Goal: Navigation & Orientation: Find specific page/section

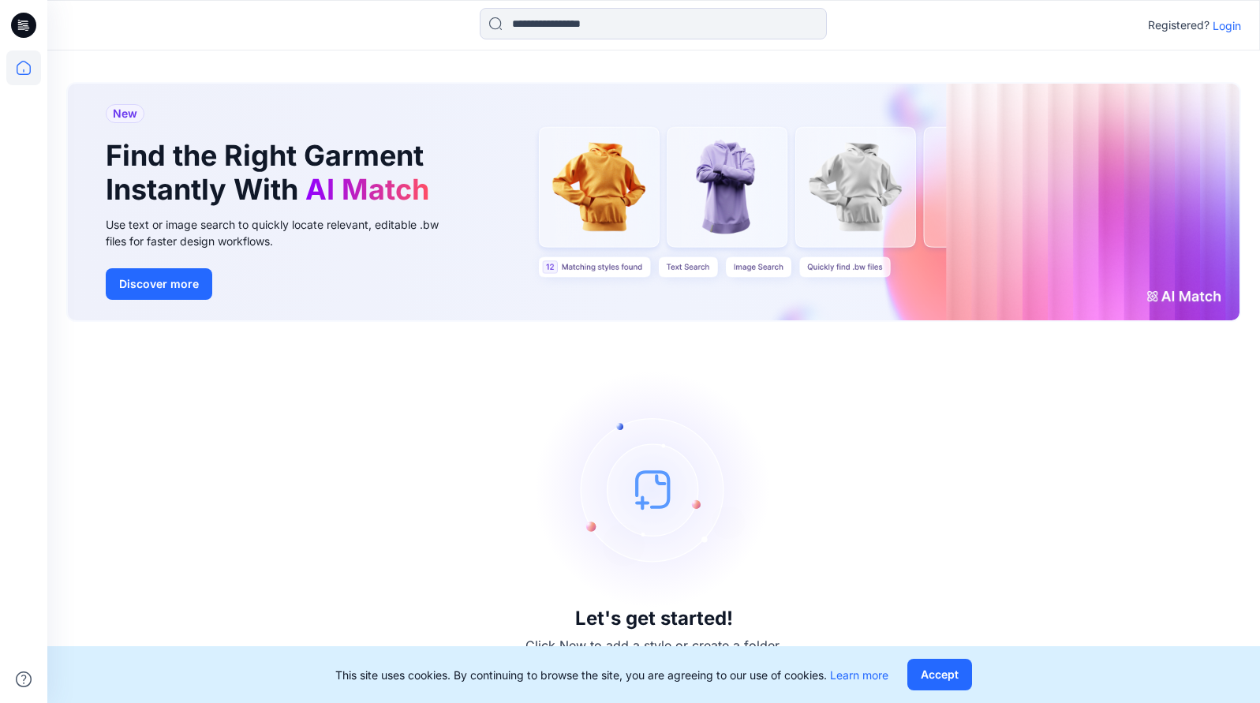
click at [1238, 26] on p "Login" at bounding box center [1226, 25] width 28 height 17
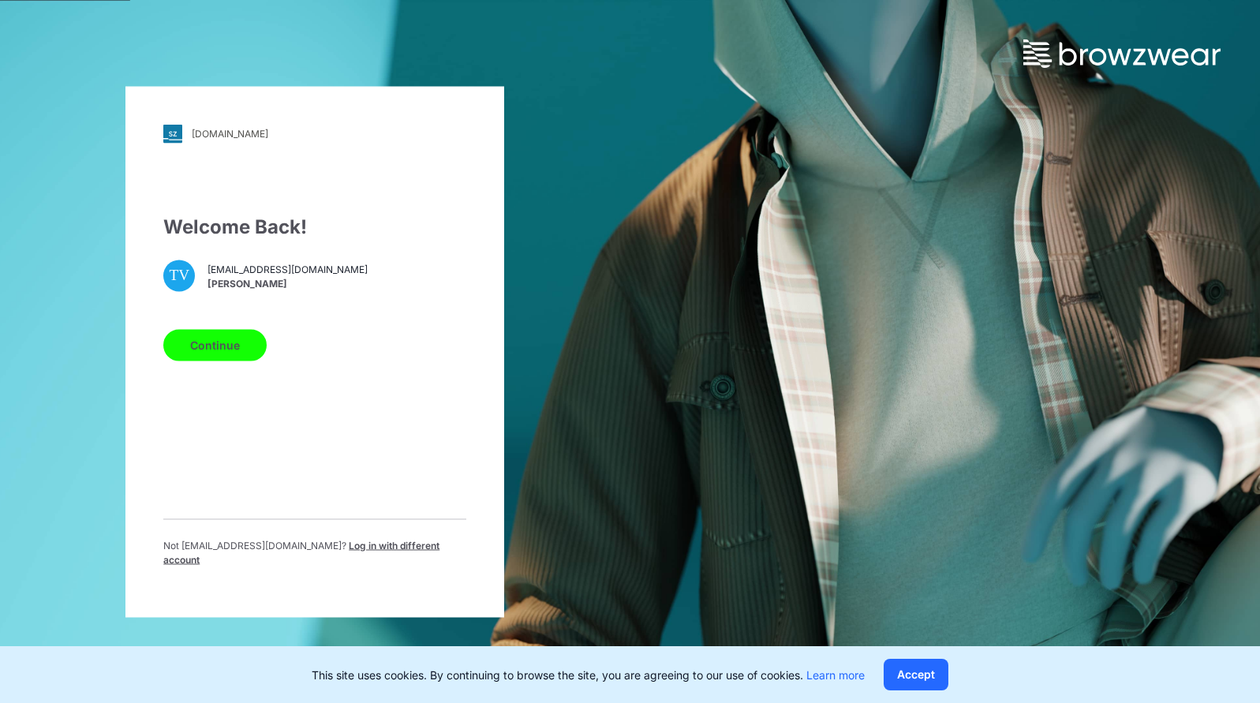
click at [203, 353] on button "Continue" at bounding box center [214, 345] width 103 height 32
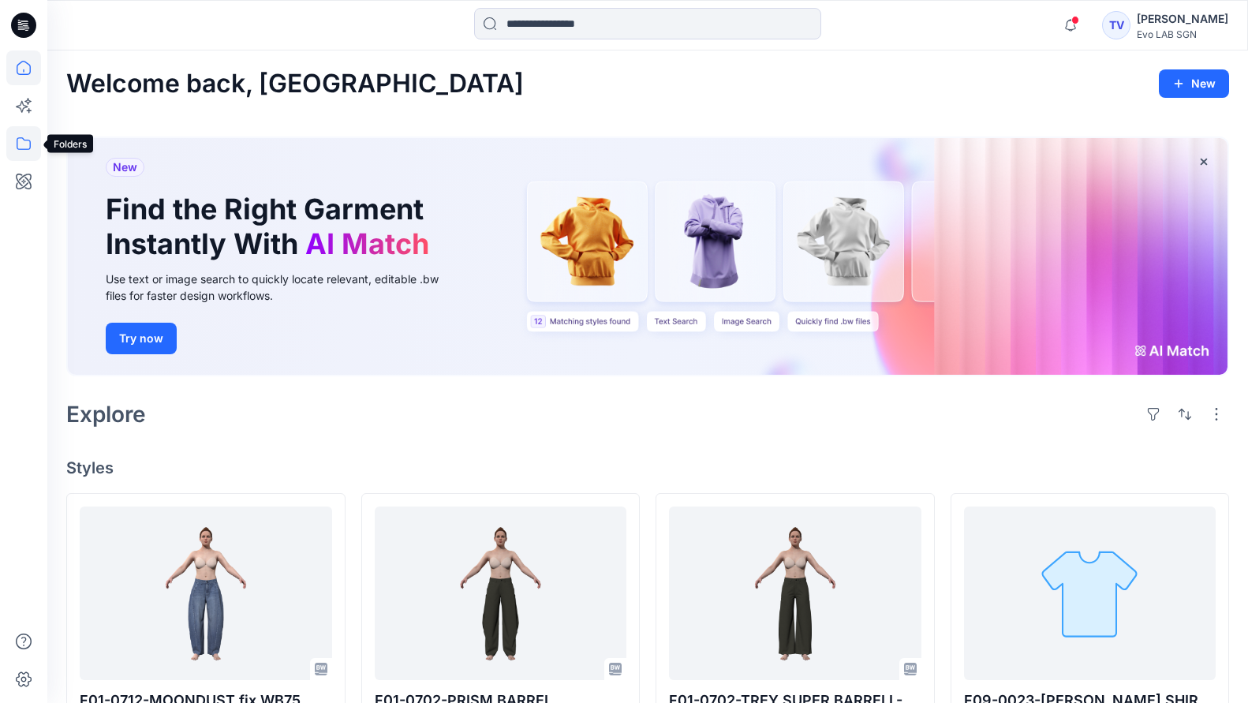
click at [24, 140] on icon at bounding box center [23, 143] width 35 height 35
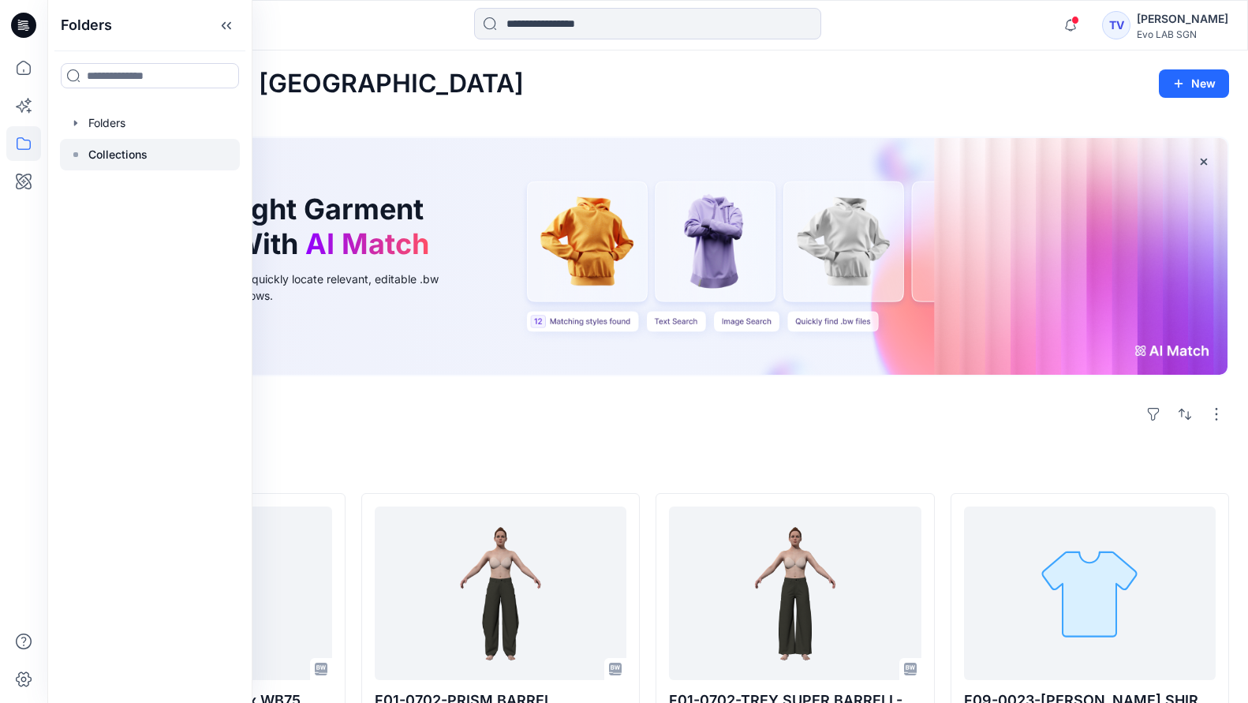
click at [121, 162] on p "Collections" at bounding box center [117, 154] width 59 height 19
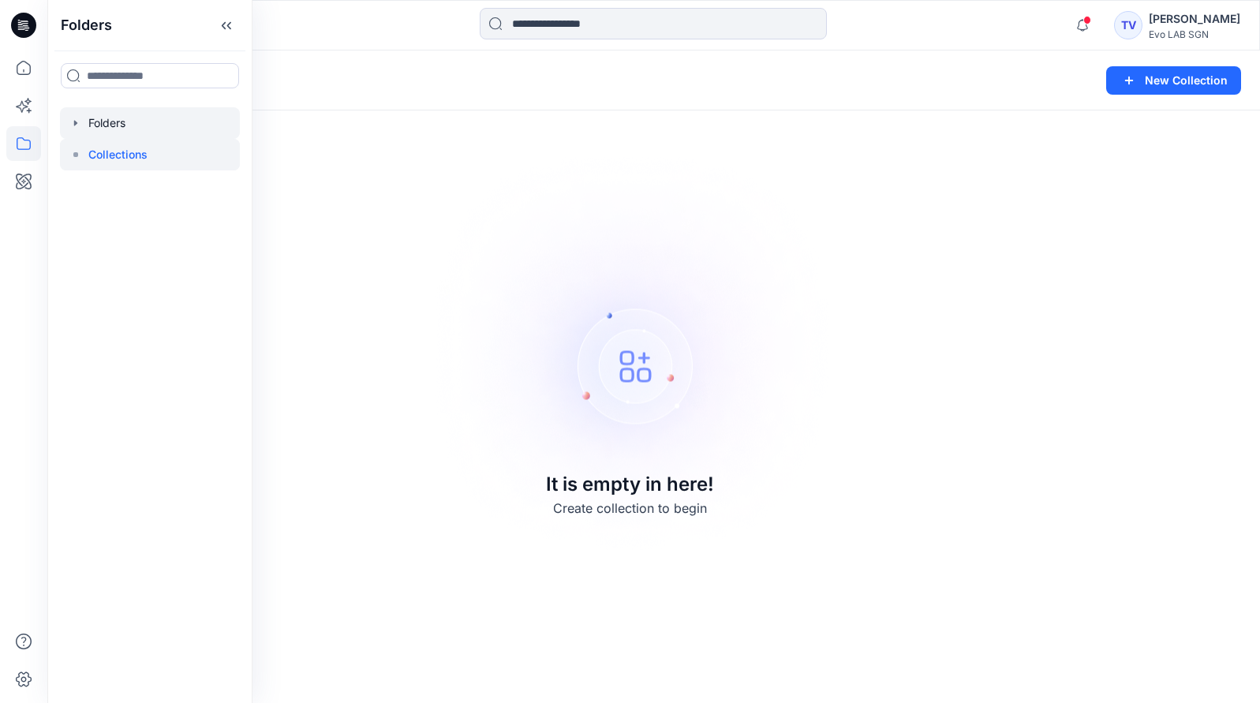
click at [110, 120] on div at bounding box center [150, 123] width 180 height 32
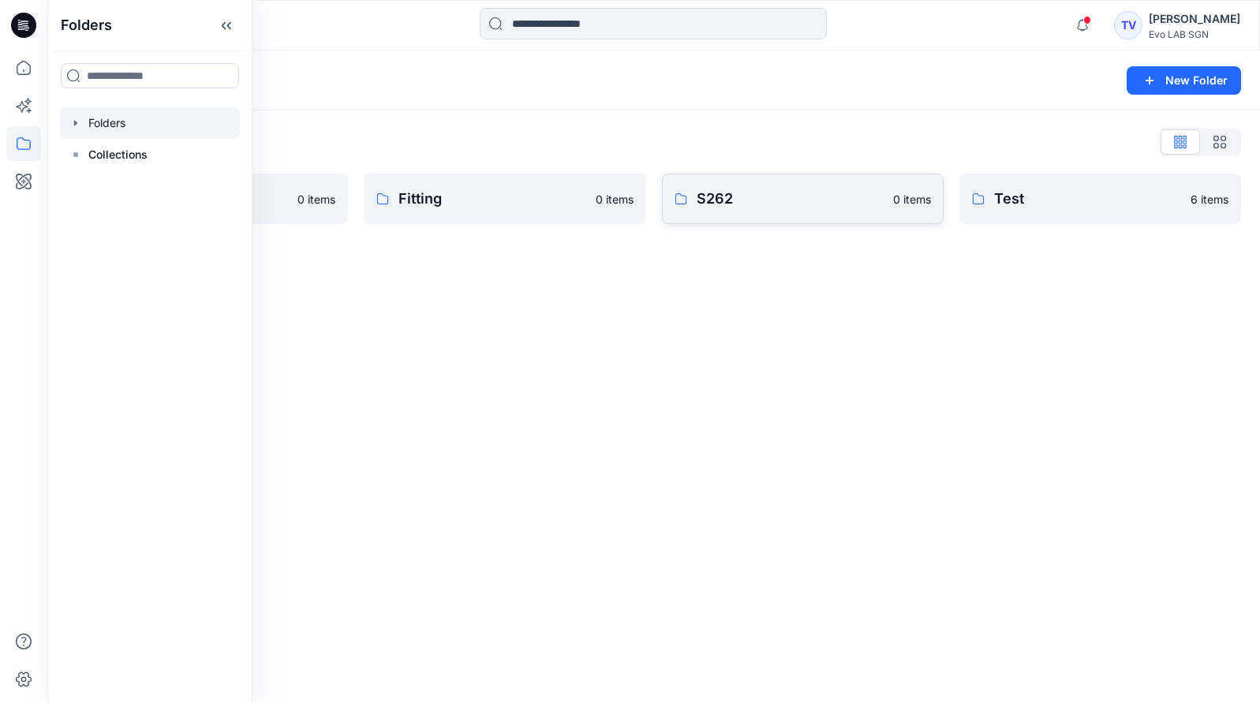
click at [824, 203] on p "S262" at bounding box center [789, 199] width 187 height 22
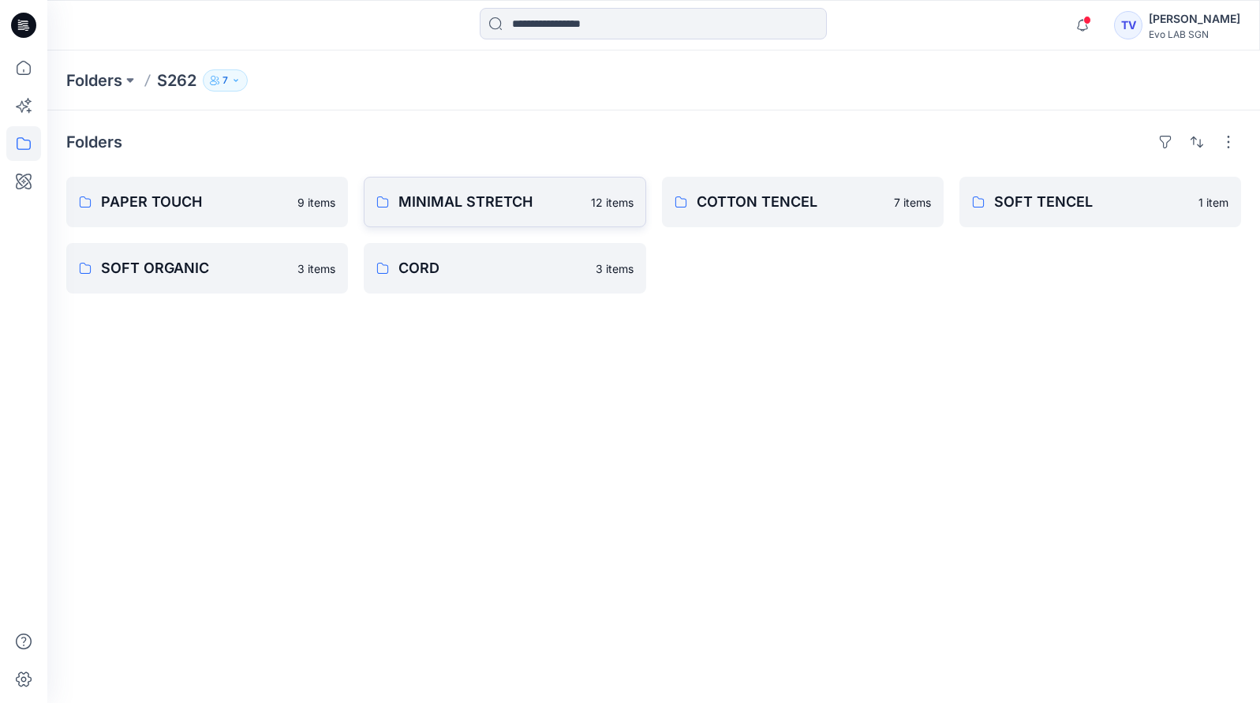
click at [471, 205] on p "MINIMAL STRETCH" at bounding box center [489, 202] width 182 height 22
